Goal: Information Seeking & Learning: Learn about a topic

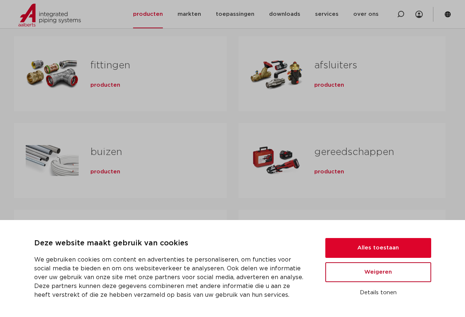
scroll to position [147, 0]
click at [376, 238] on button "Alles toestaan" at bounding box center [378, 248] width 106 height 20
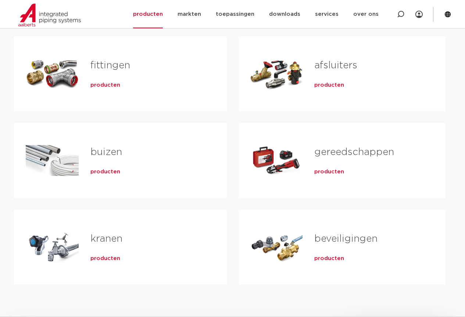
scroll to position [0, 0]
click at [108, 68] on link "fittingen" at bounding box center [110, 66] width 40 height 10
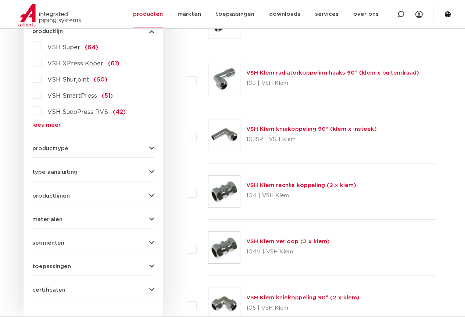
scroll to position [257, 0]
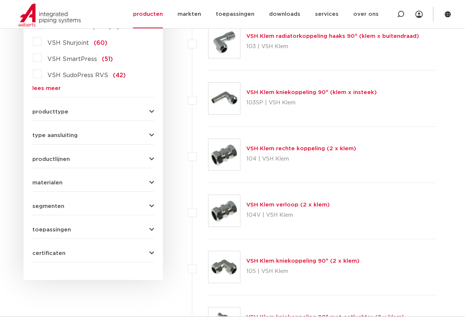
click at [118, 119] on form "zoek op naam of productnummer alle categorieën fittingen fittingen afsluiters b…" at bounding box center [93, 91] width 122 height 342
click at [79, 112] on button "producttype" at bounding box center [93, 112] width 122 height 6
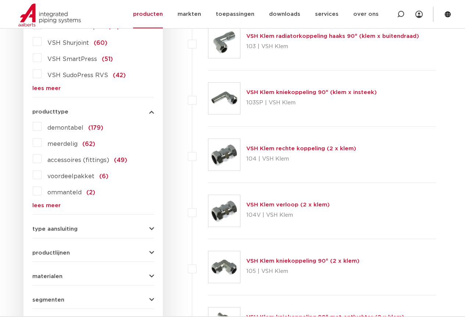
click at [79, 112] on button "producttype" at bounding box center [93, 112] width 122 height 6
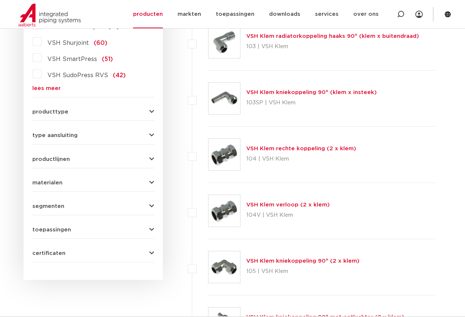
click at [81, 187] on form "zoek op naam of productnummer alle categorieën fittingen fittingen afsluiters b…" at bounding box center [93, 91] width 122 height 342
click at [83, 174] on div "materialen messing (311) roestvaststaal (190) staal (125) koper (107) brons (84…" at bounding box center [93, 179] width 122 height 11
click at [68, 182] on button "materialen" at bounding box center [93, 183] width 122 height 6
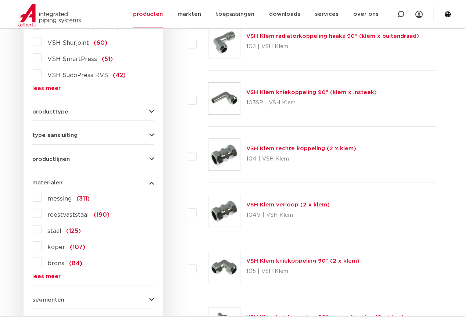
click at [41, 213] on label "roestvaststaal (190)" at bounding box center [75, 213] width 68 height 12
click at [0, 0] on input "roestvaststaal (190)" at bounding box center [0, 0] width 0 height 0
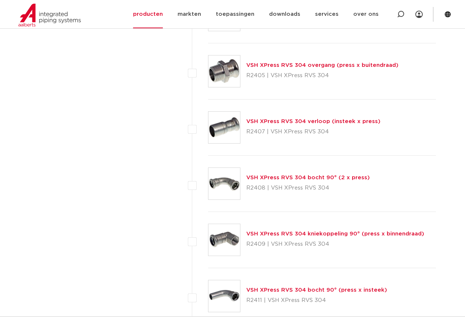
scroll to position [3277, 0]
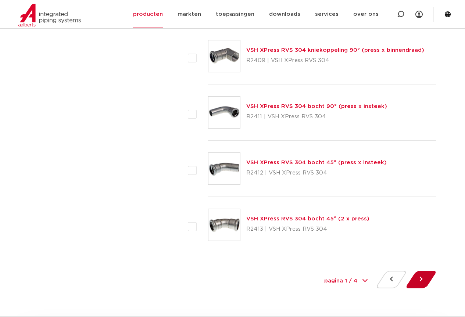
click at [424, 280] on button at bounding box center [420, 280] width 21 height 18
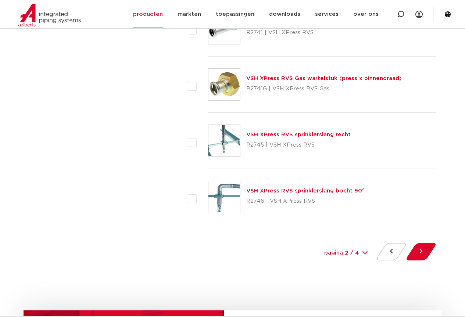
scroll to position [3415, 0]
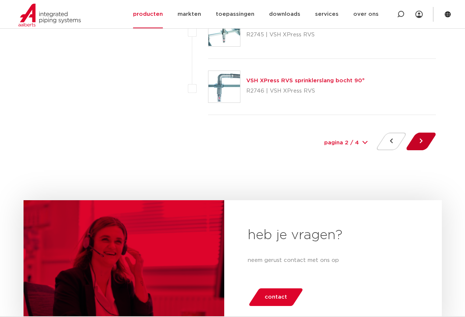
click at [420, 140] on button at bounding box center [420, 142] width 21 height 18
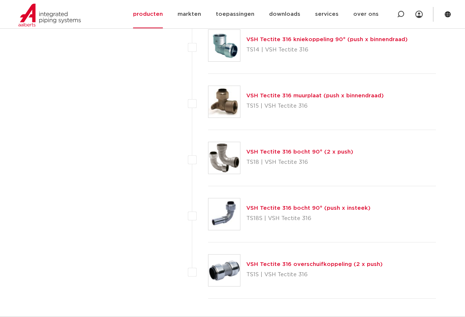
scroll to position [3379, 0]
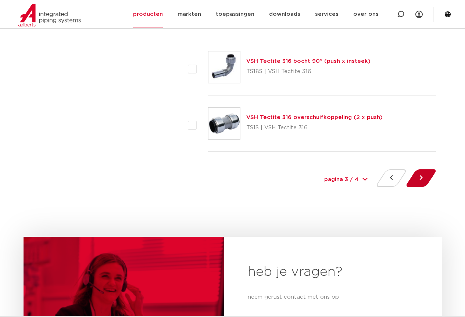
click at [420, 180] on button at bounding box center [420, 178] width 21 height 18
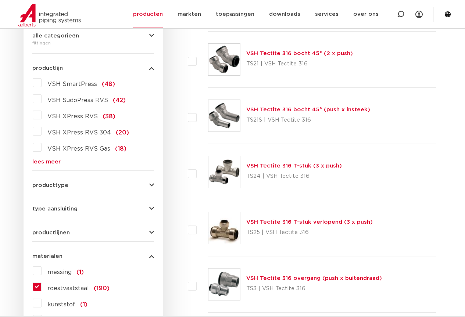
scroll to position [294, 0]
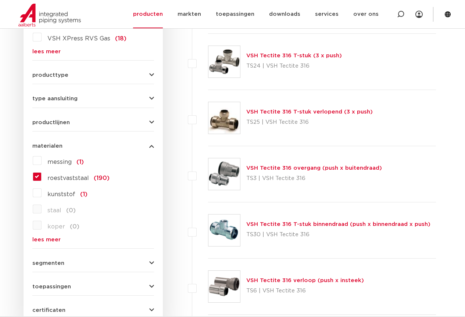
click at [112, 68] on div "producttype demontabel (21) meerdelig (14) accessoires (fittings) (2) ommanteld…" at bounding box center [93, 71] width 122 height 11
click at [113, 76] on button "producttype" at bounding box center [93, 75] width 122 height 6
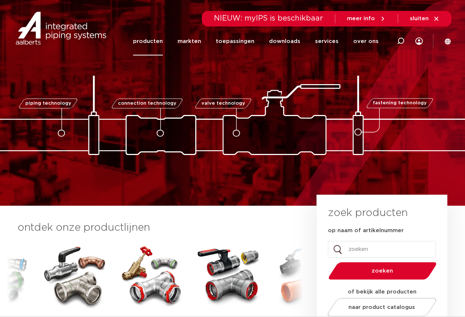
click at [154, 38] on link "producten" at bounding box center [148, 41] width 30 height 28
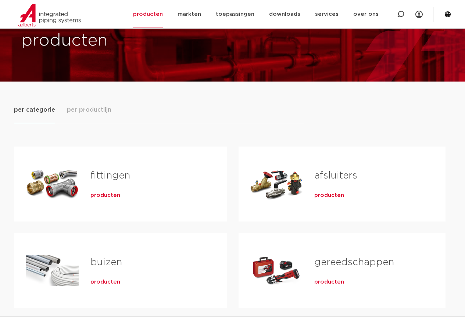
scroll to position [110, 0]
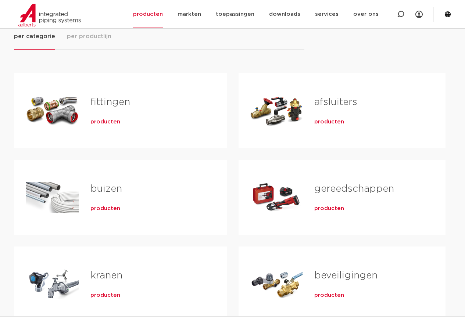
click at [101, 106] on link "fittingen" at bounding box center [110, 102] width 40 height 10
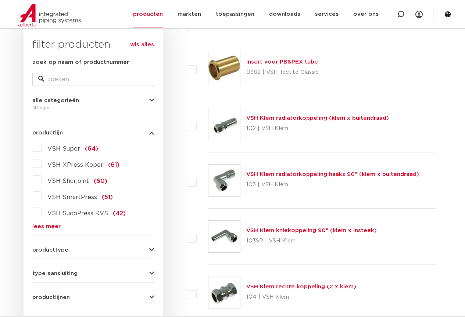
scroll to position [192, 0]
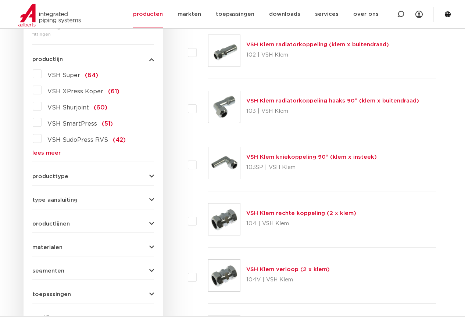
click at [50, 153] on link "lees meer" at bounding box center [93, 153] width 122 height 6
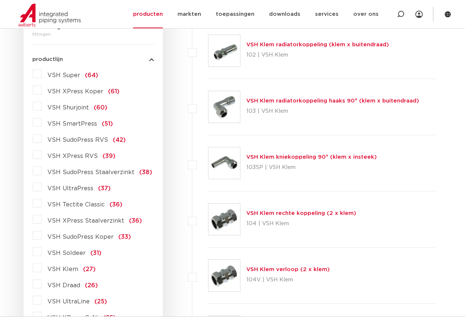
click at [41, 141] on label "VSH SudoPress RVS (42)" at bounding box center [83, 139] width 84 height 12
click at [0, 0] on input "VSH SudoPress RVS (42)" at bounding box center [0, 0] width 0 height 0
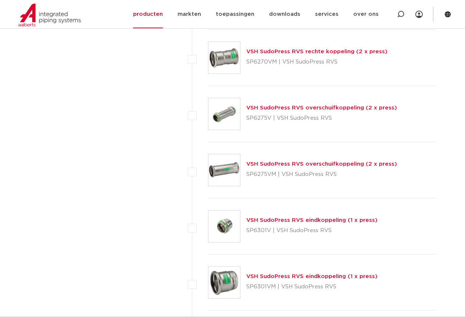
scroll to position [1515, 0]
